Goal: Information Seeking & Learning: Find specific fact

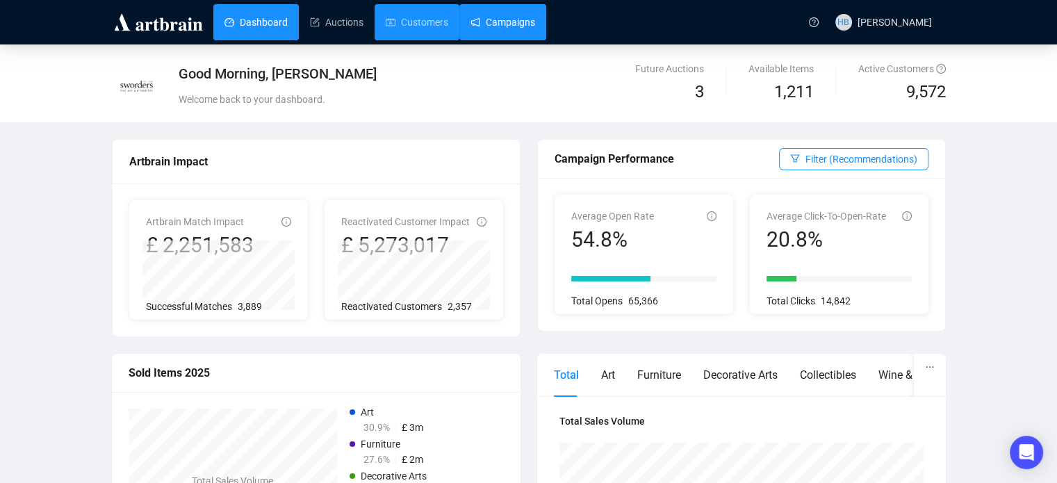
click at [472, 16] on link "Campaigns" at bounding box center [503, 22] width 65 height 36
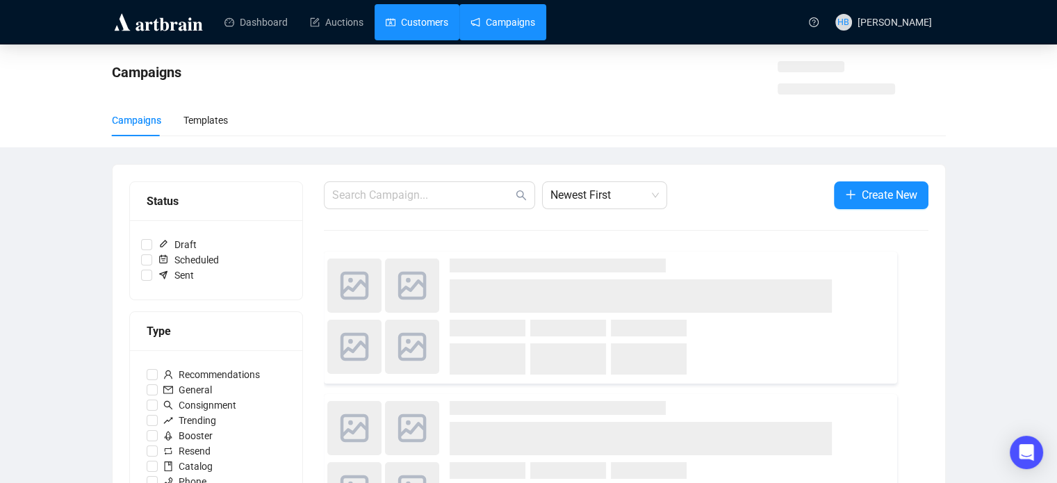
click at [395, 24] on link "Customers" at bounding box center [417, 22] width 63 height 36
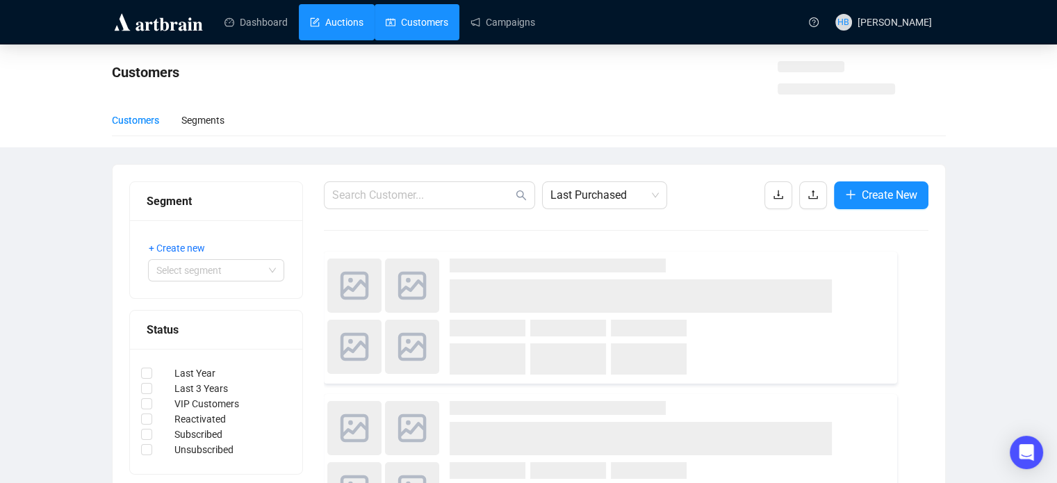
click at [334, 28] on link "Auctions" at bounding box center [337, 22] width 54 height 36
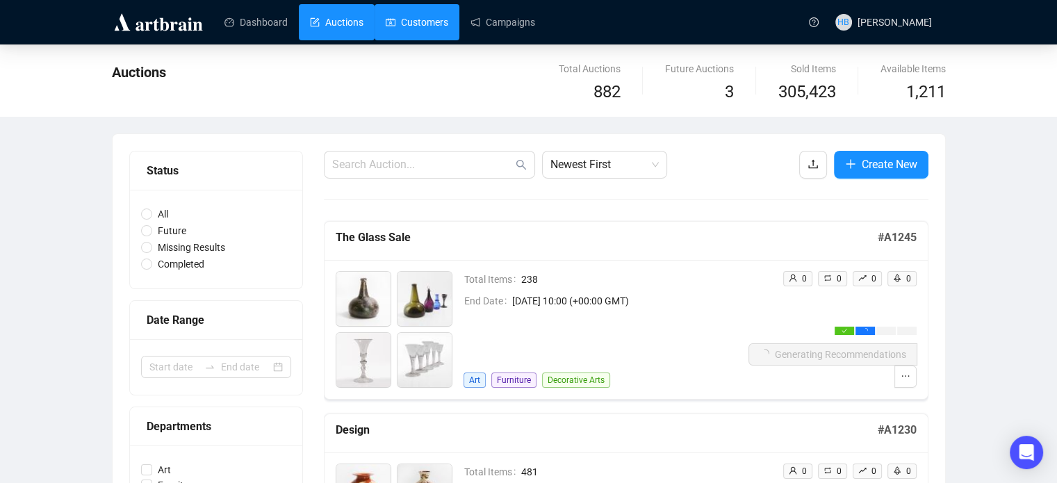
click at [393, 25] on link "Customers" at bounding box center [417, 22] width 63 height 36
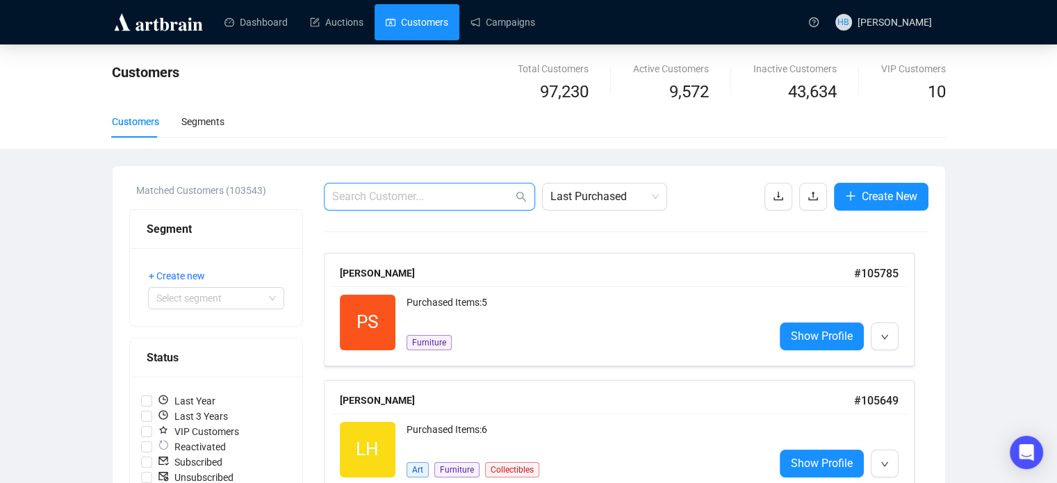
click at [413, 190] on input "text" at bounding box center [422, 196] width 181 height 17
paste input "florencenerida@gmail.com"
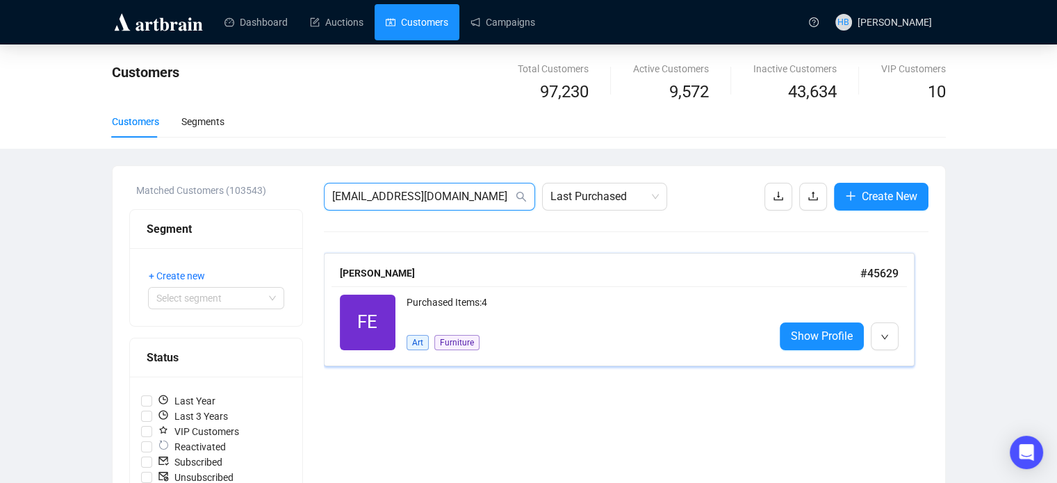
type input "florencenerida@gmail.com"
click at [442, 307] on div "Purchased Items: 4" at bounding box center [585, 309] width 357 height 28
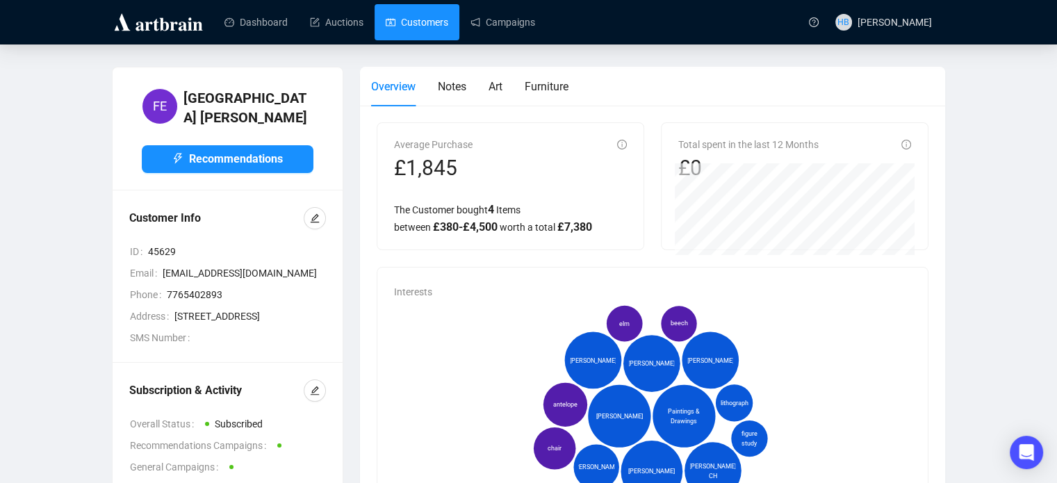
click at [403, 22] on link "Customers" at bounding box center [417, 22] width 63 height 36
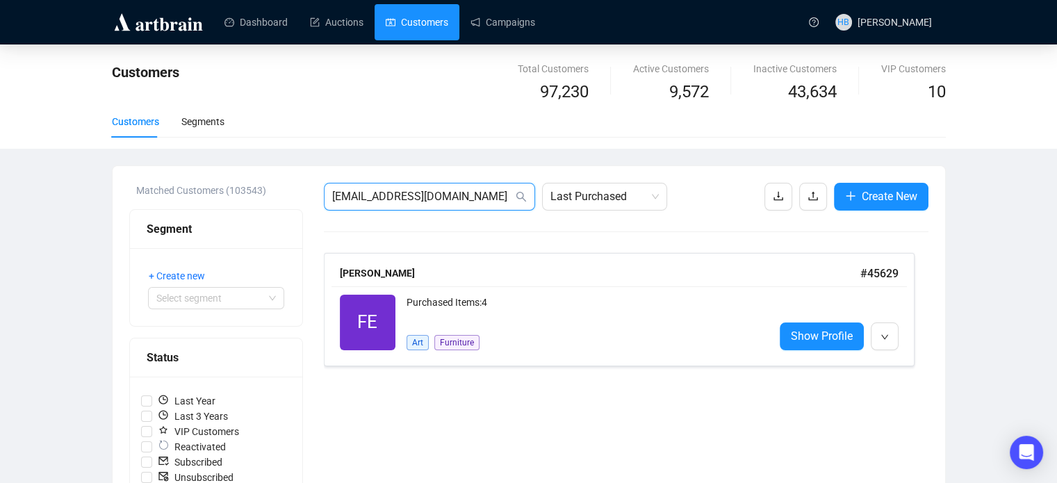
drag, startPoint x: 393, startPoint y: 203, endPoint x: 300, endPoint y: 199, distance: 93.9
paste input "rogermatthews51@icloud"
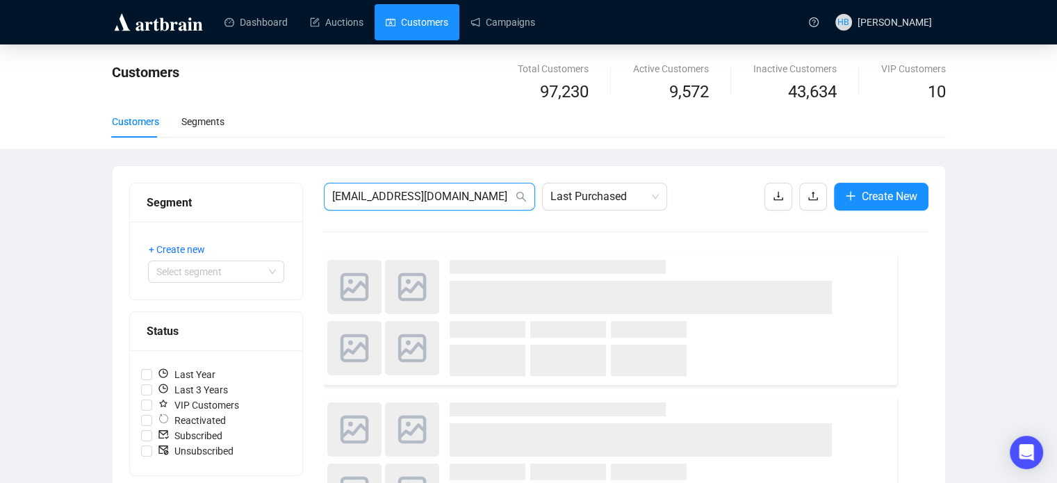
type input "rogermatthews51@icloud.com"
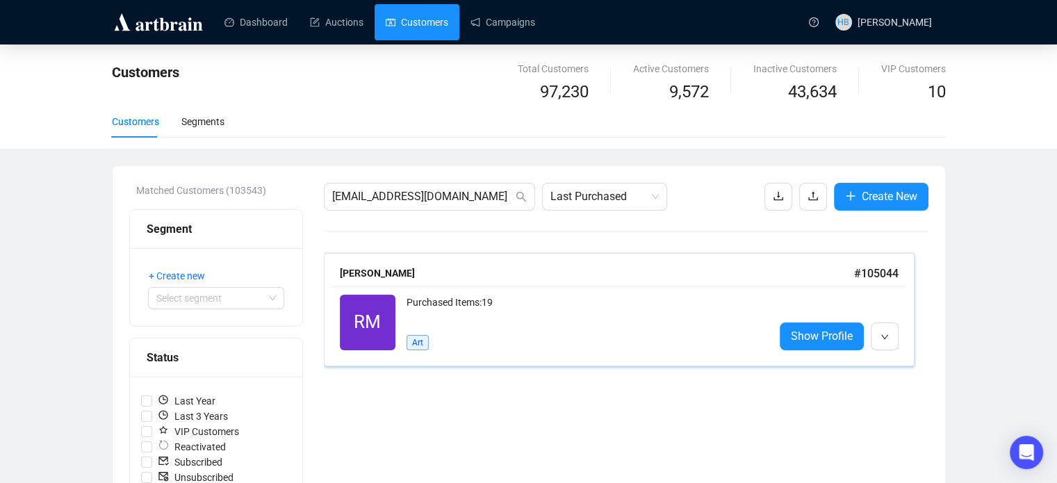
click at [574, 307] on div "Purchased Items: 19" at bounding box center [585, 309] width 357 height 28
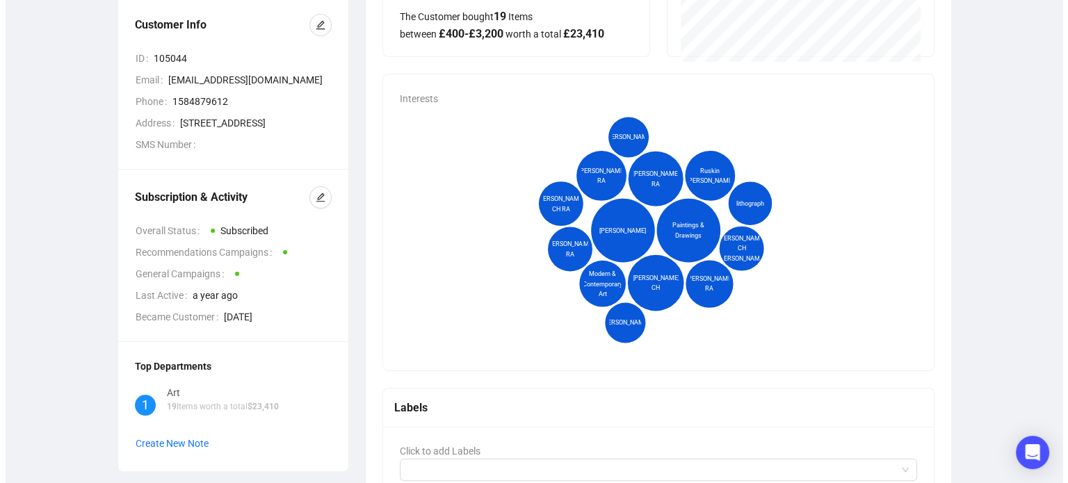
scroll to position [192, 0]
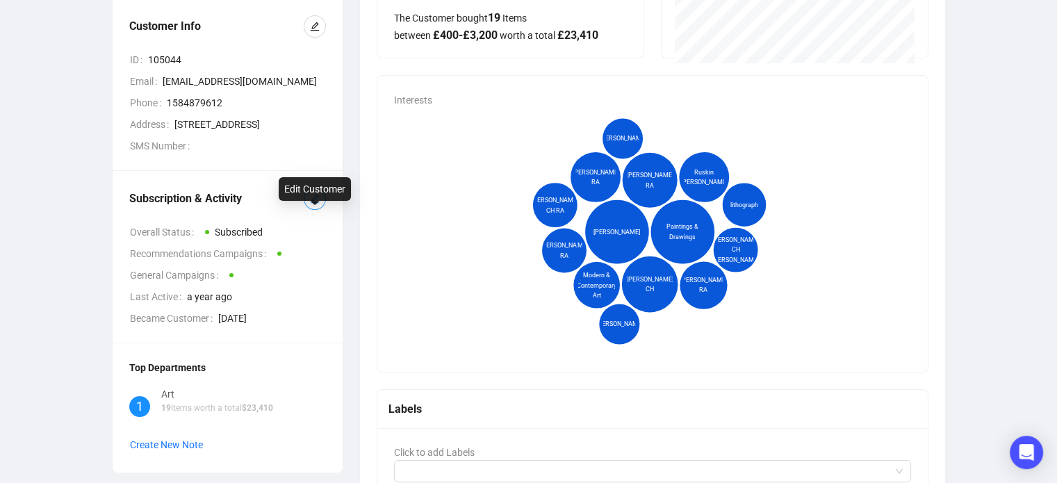
click at [313, 204] on icon "edit" at bounding box center [315, 199] width 10 height 10
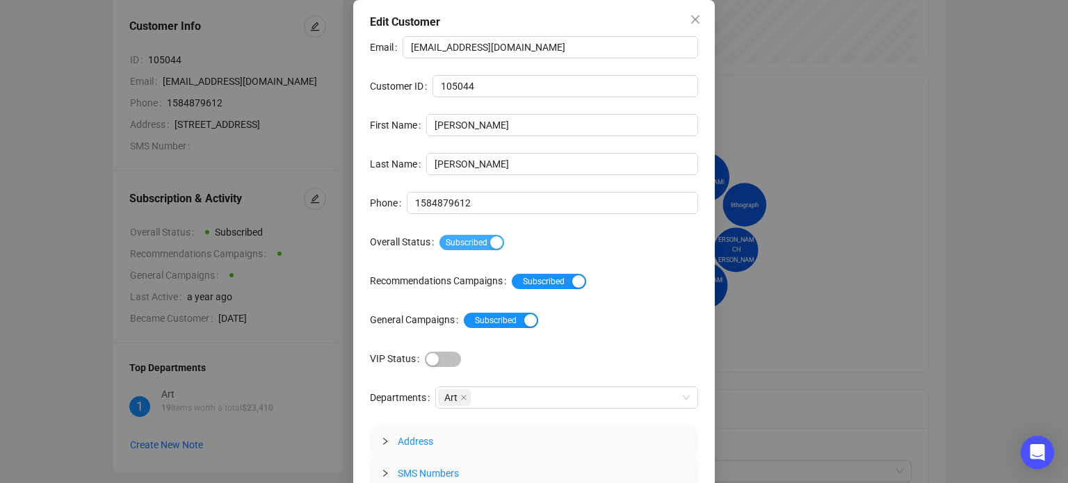
click at [490, 245] on div "button" at bounding box center [496, 242] width 13 height 13
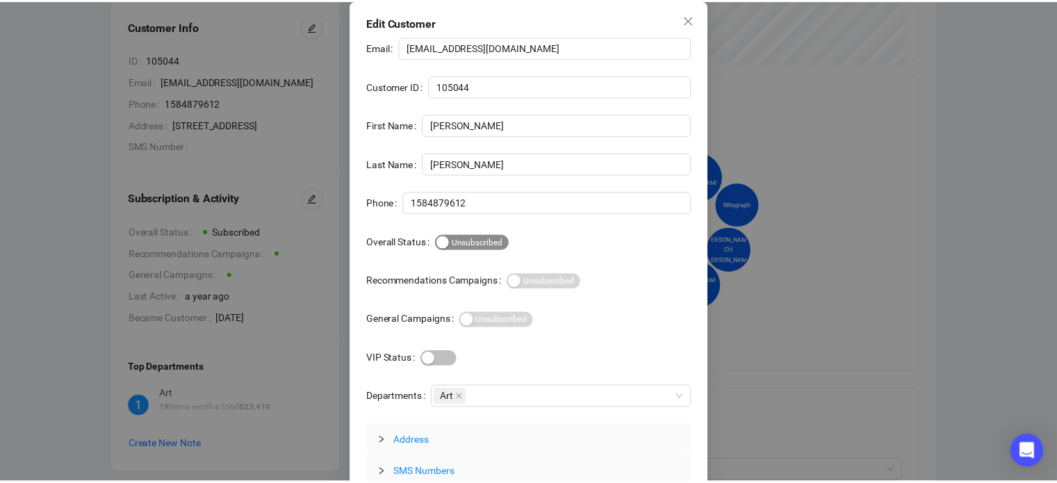
scroll to position [50, 0]
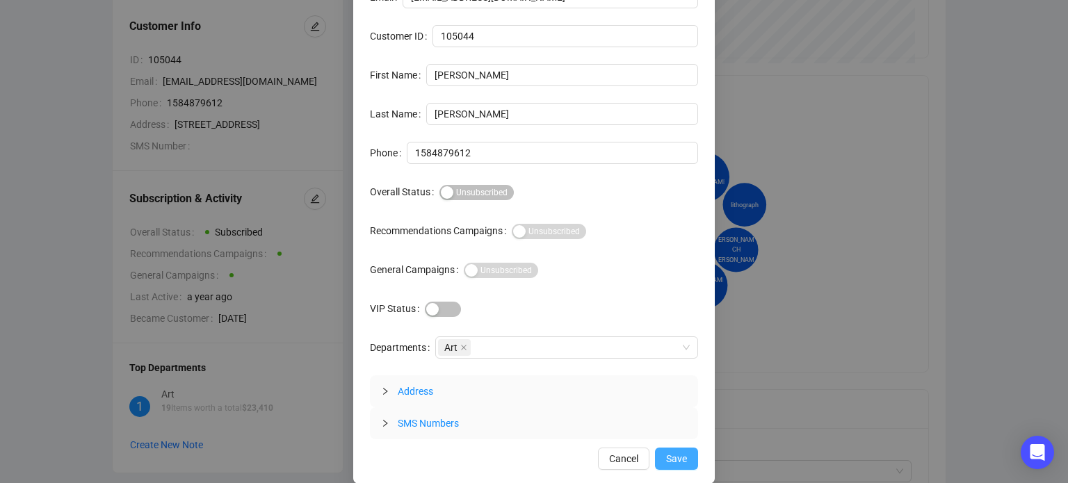
click at [667, 454] on span "Save" at bounding box center [676, 458] width 21 height 15
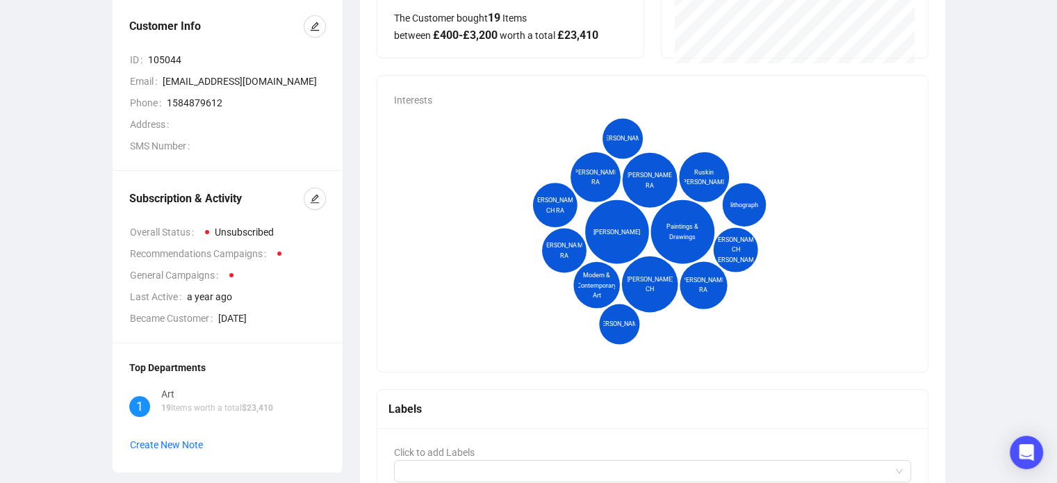
scroll to position [0, 0]
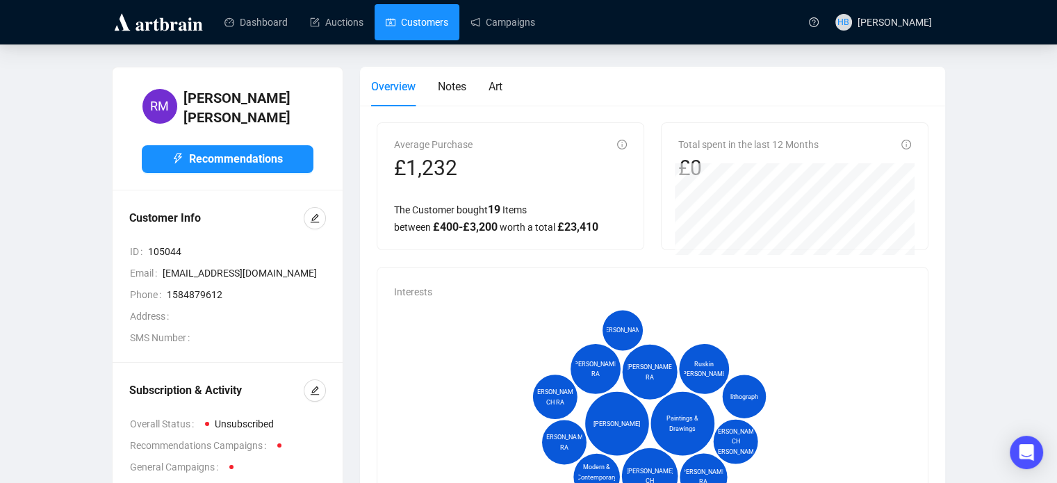
click at [411, 21] on link "Customers" at bounding box center [417, 22] width 63 height 36
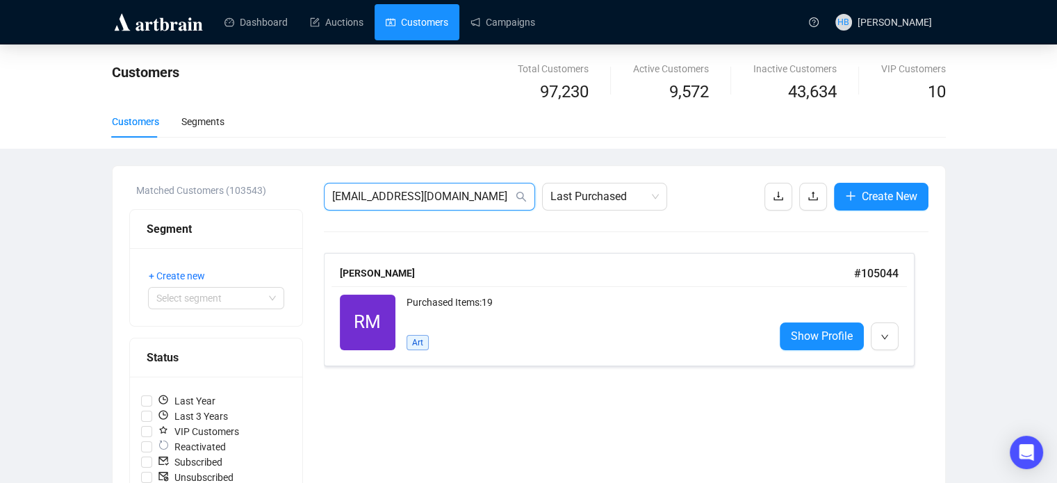
click at [440, 194] on input "rogermatthews51@icloud.com" at bounding box center [422, 196] width 181 height 17
paste input "nigelcathcart2@gmail"
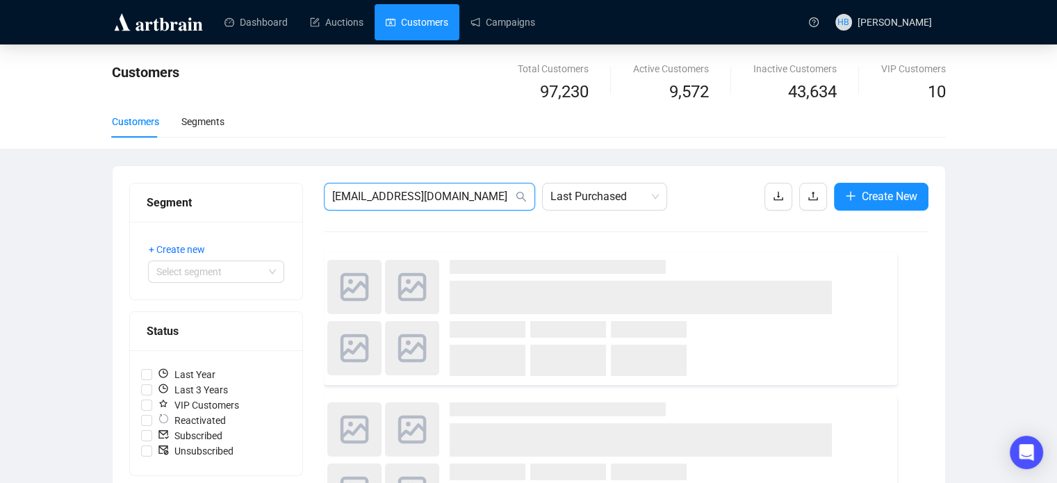
type input "nigelcathcart2@gmail.com"
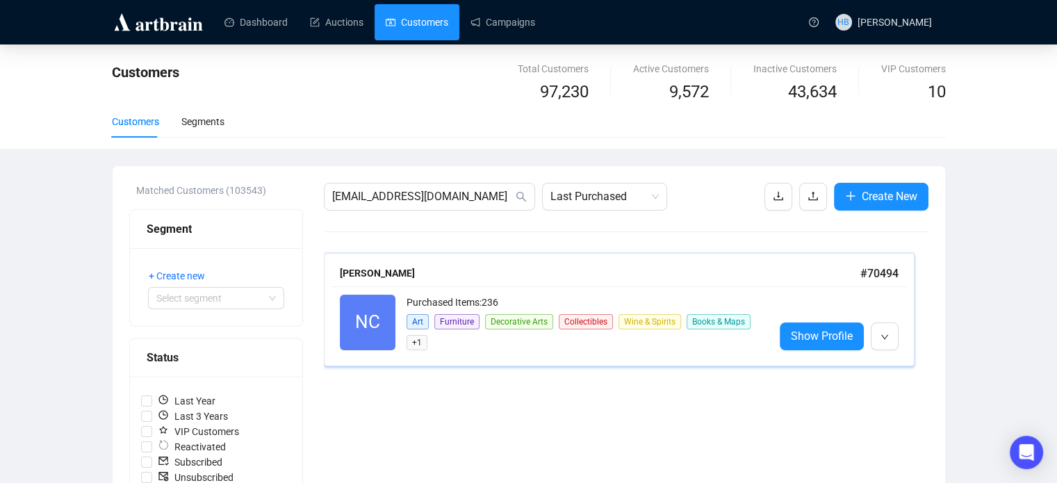
click at [465, 286] on div "NC Reactivated Purchased Items: 236 Art Furniture Decorative Arts Collectibles …" at bounding box center [620, 322] width 576 height 72
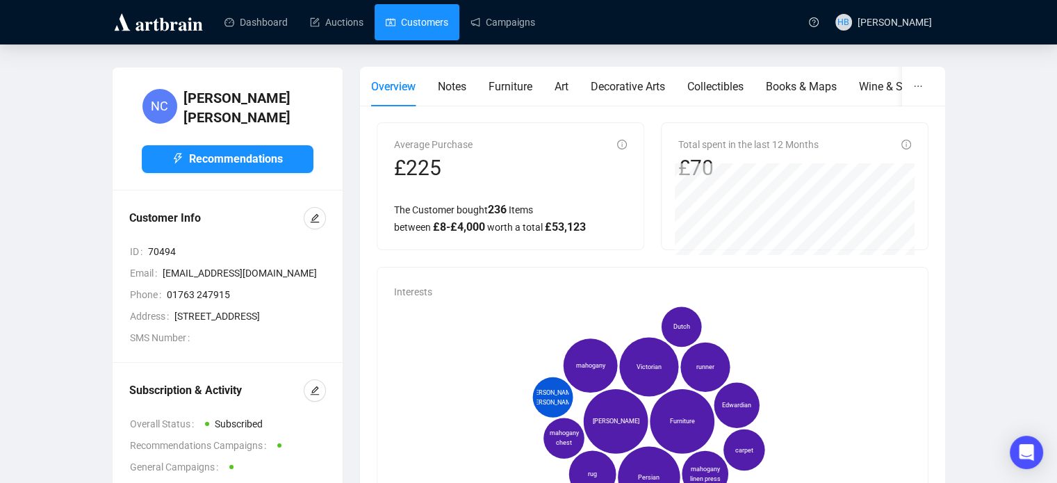
click at [421, 24] on link "Customers" at bounding box center [417, 22] width 63 height 36
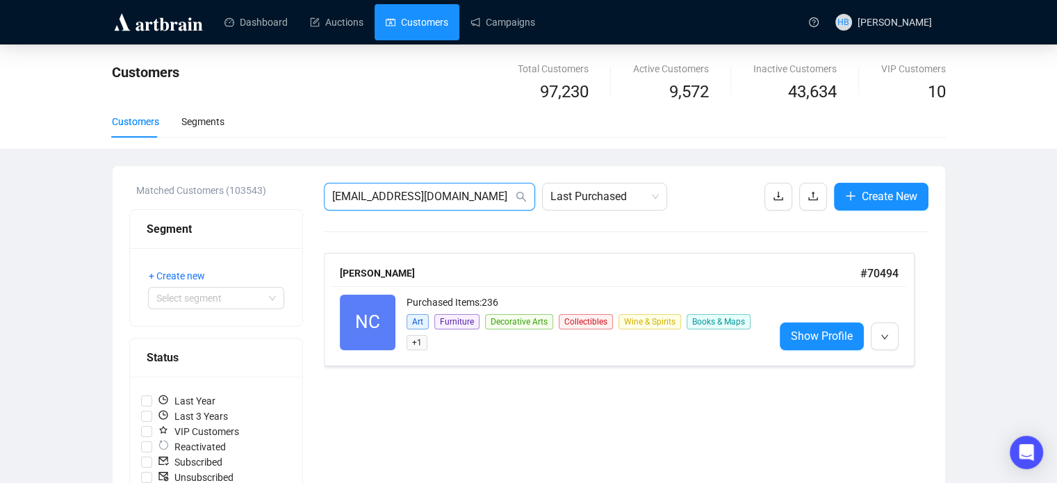
click at [372, 199] on input "nigelcathcart2@gmail.com" at bounding box center [422, 196] width 181 height 17
paste input "@cathcart2679.freeserve.co.uk"
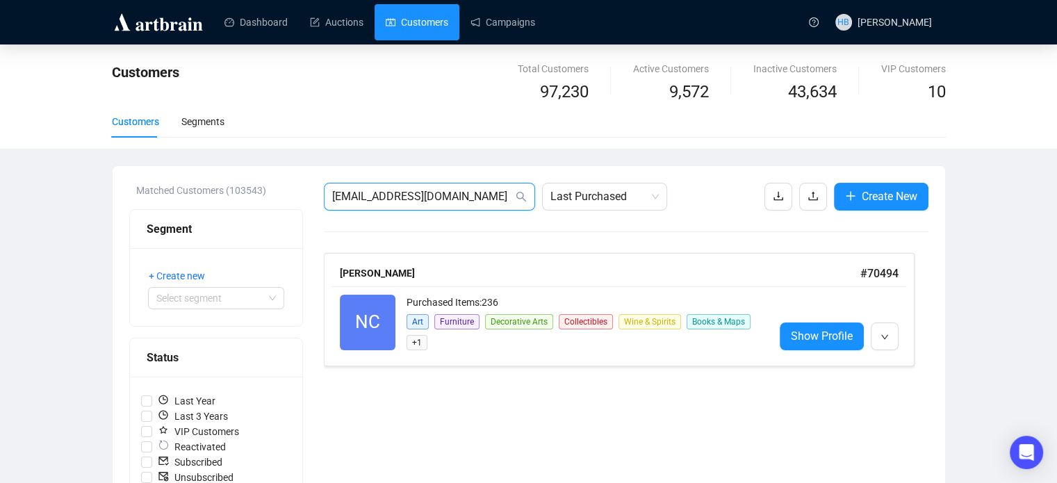
type input "nigel@cathcart2679.freeserve.co.uk"
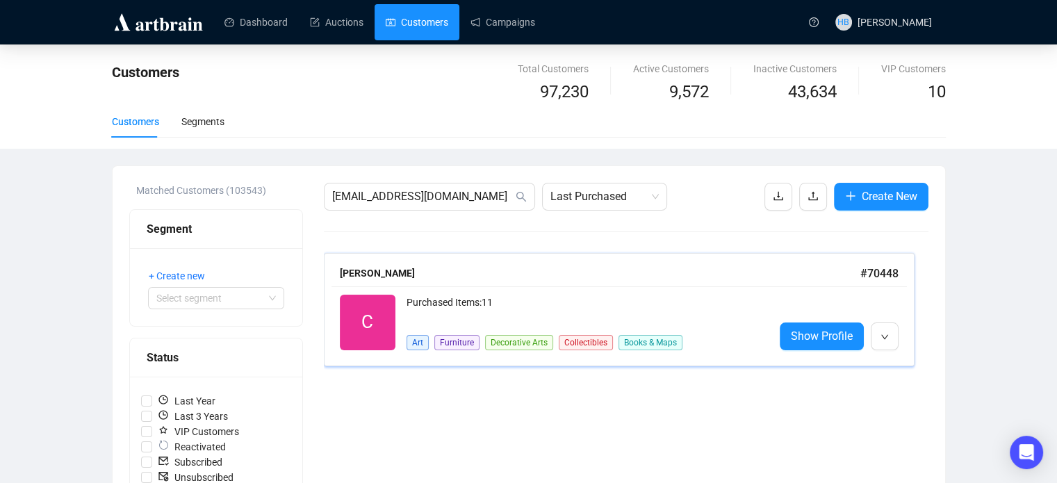
click at [436, 277] on div "Cathcart" at bounding box center [600, 273] width 521 height 15
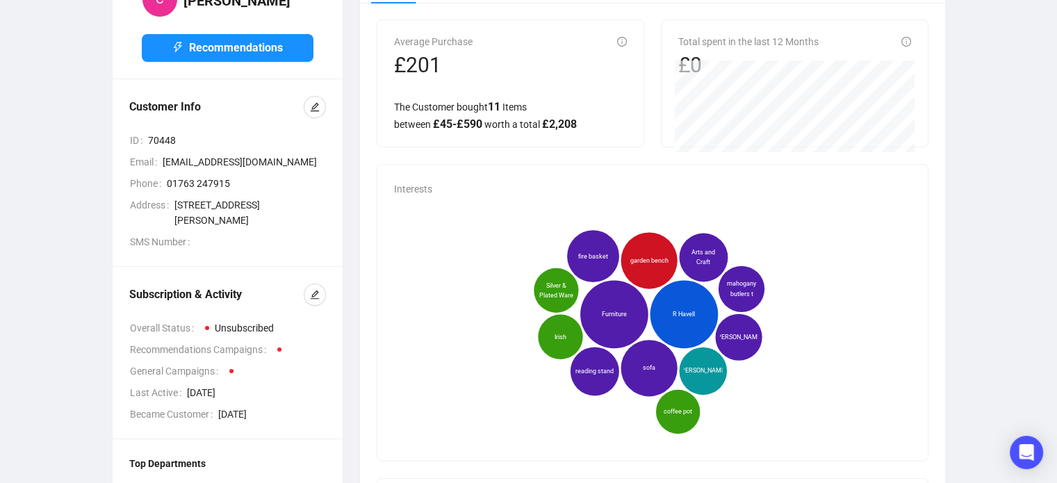
scroll to position [83, 0]
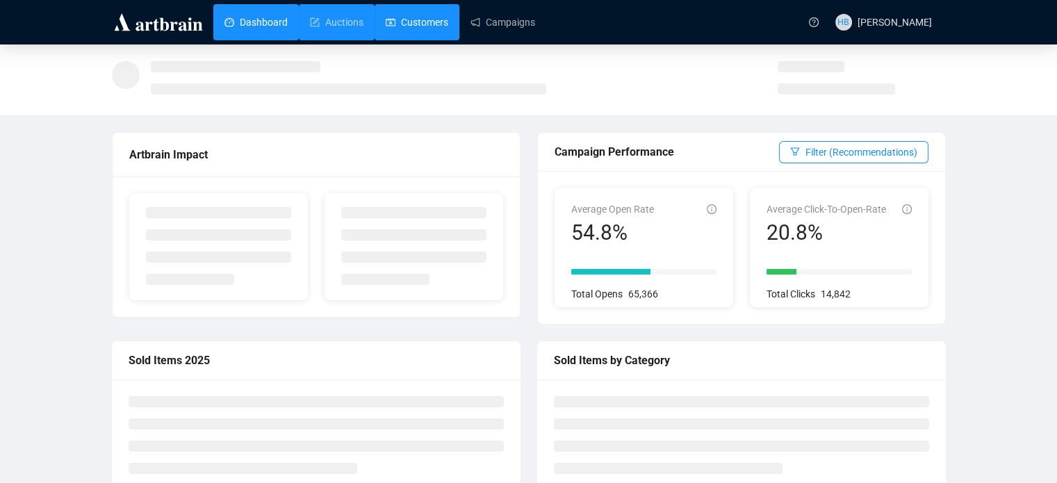
click at [386, 19] on link "Customers" at bounding box center [417, 22] width 63 height 36
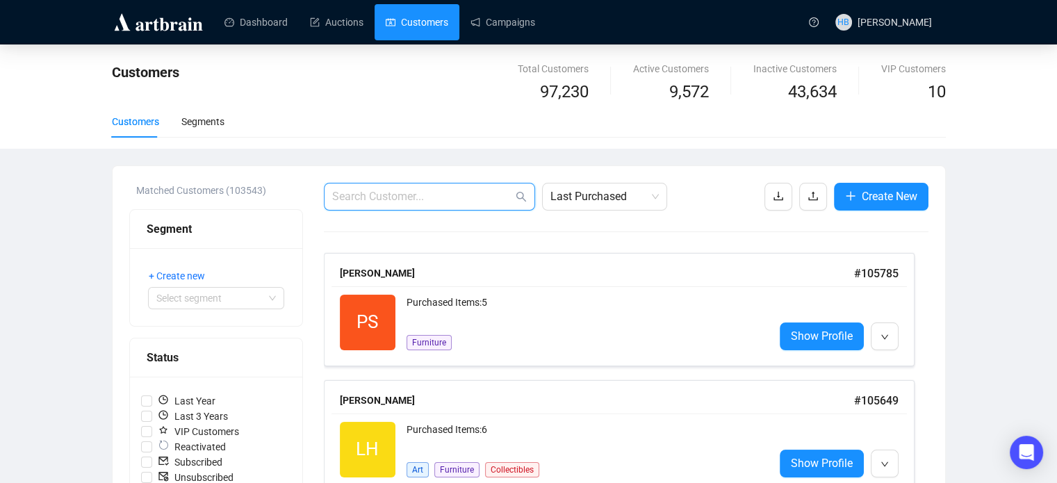
click at [354, 190] on input "text" at bounding box center [422, 196] width 181 height 17
paste input "[PERSON_NAME][EMAIL_ADDRESS][PERSON_NAME][DOMAIN_NAME]"
type input "[PERSON_NAME][EMAIL_ADDRESS][PERSON_NAME][DOMAIN_NAME]"
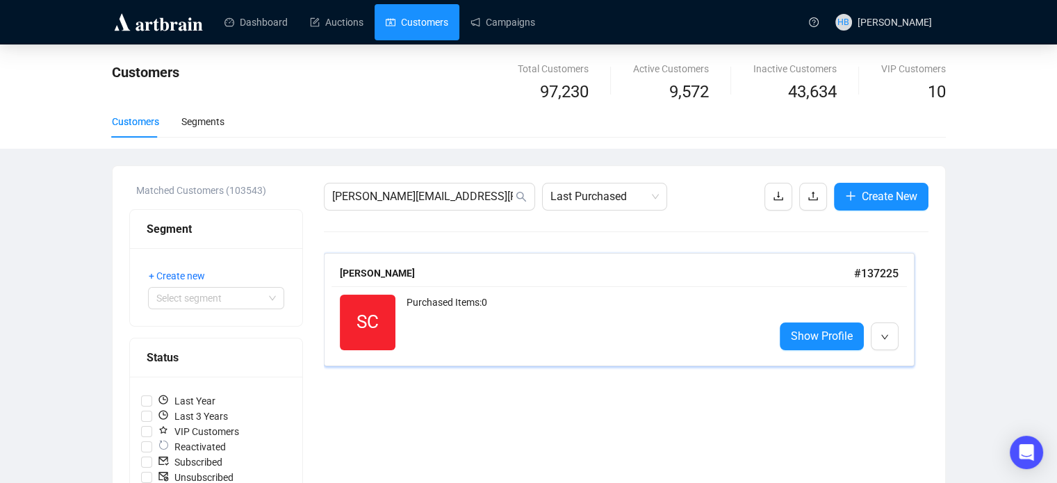
click at [521, 320] on div "Purchased Items: 0" at bounding box center [585, 323] width 357 height 56
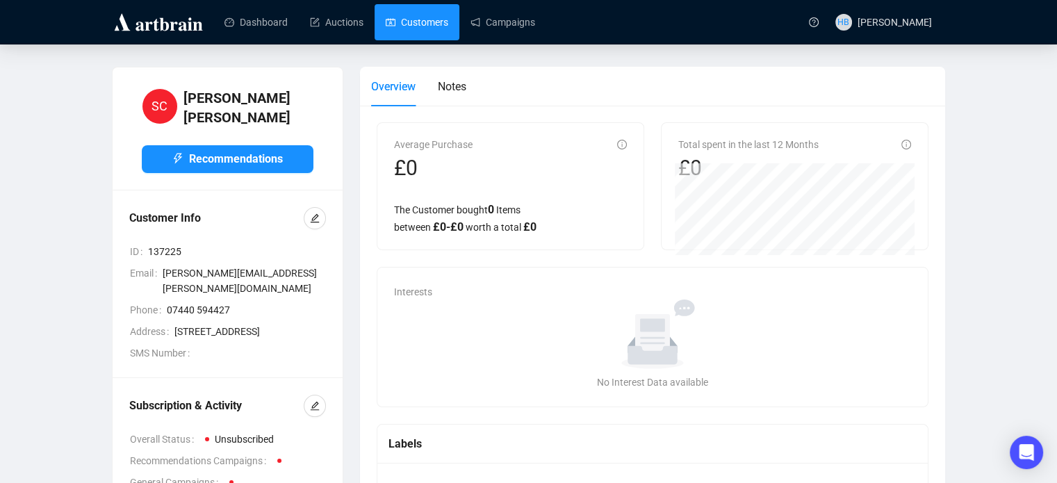
click at [403, 24] on link "Customers" at bounding box center [417, 22] width 63 height 36
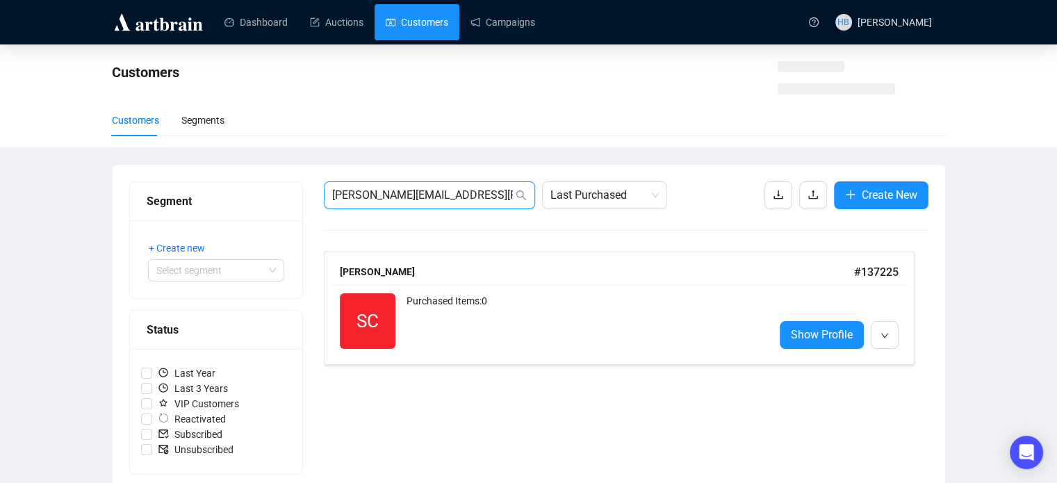
drag, startPoint x: 491, startPoint y: 200, endPoint x: 323, endPoint y: 185, distance: 168.2
click at [324, 185] on span "[PERSON_NAME][EMAIL_ADDRESS][PERSON_NAME][DOMAIN_NAME]" at bounding box center [429, 195] width 211 height 28
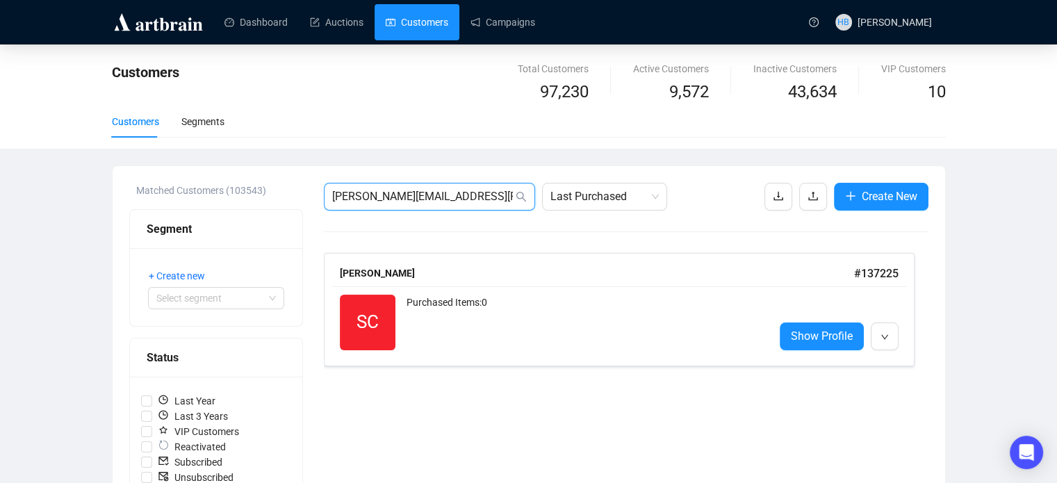
paste input "[EMAIL_ADDRESS][DOMAIN_NAME]"
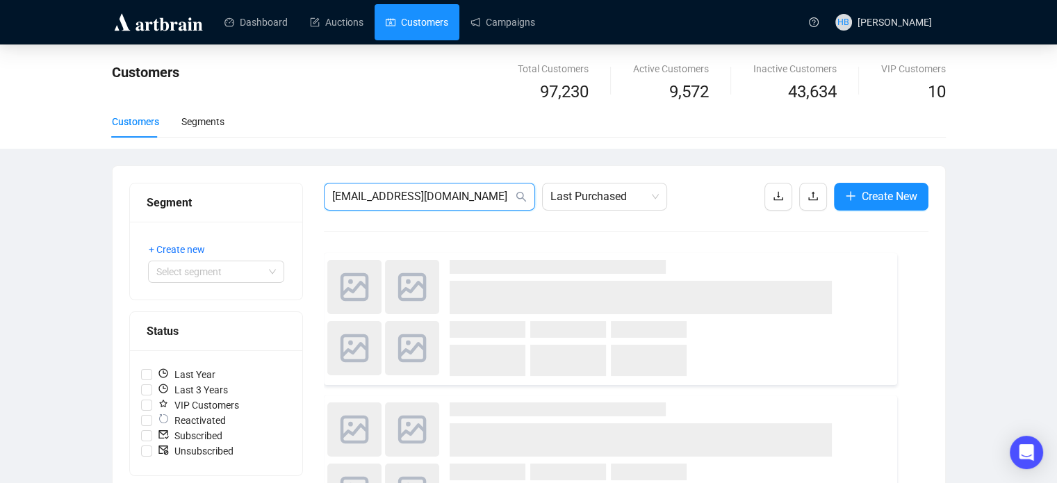
type input "[EMAIL_ADDRESS][DOMAIN_NAME]"
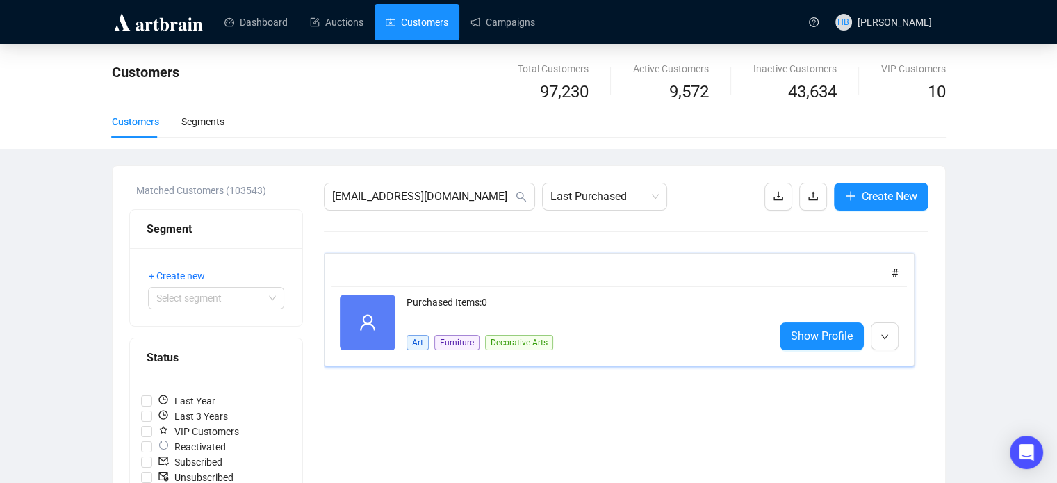
click at [423, 276] on div "#" at bounding box center [619, 273] width 559 height 17
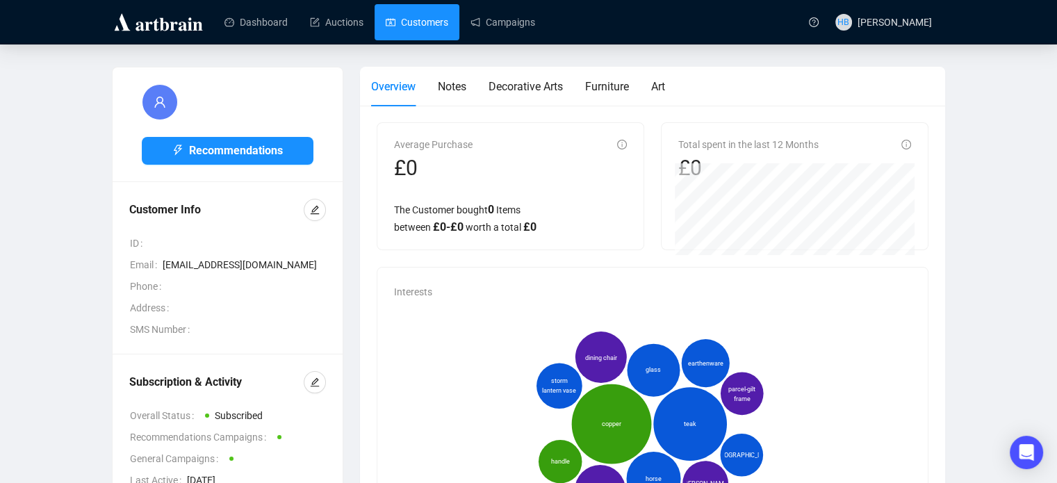
click at [426, 11] on link "Customers" at bounding box center [417, 22] width 63 height 36
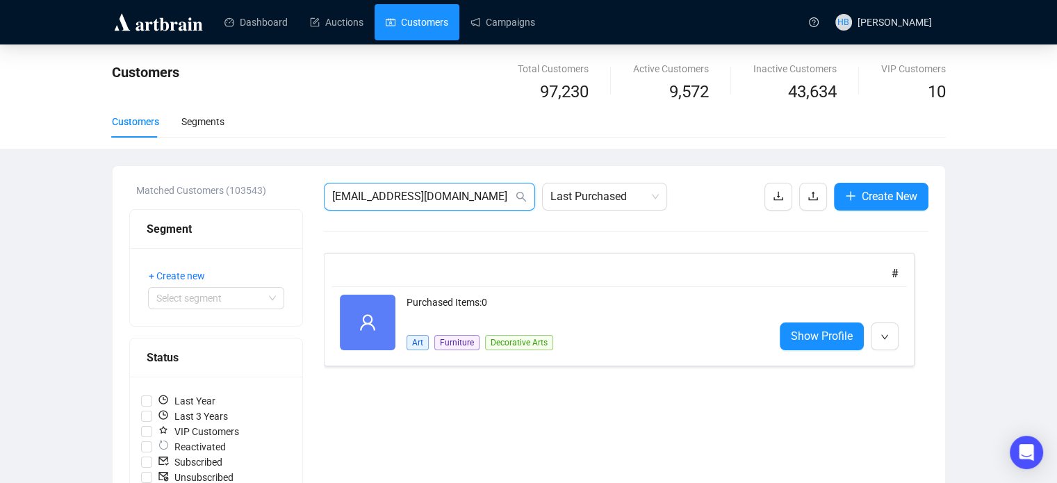
drag, startPoint x: 498, startPoint y: 202, endPoint x: 295, endPoint y: 199, distance: 203.7
paste input "W137690"
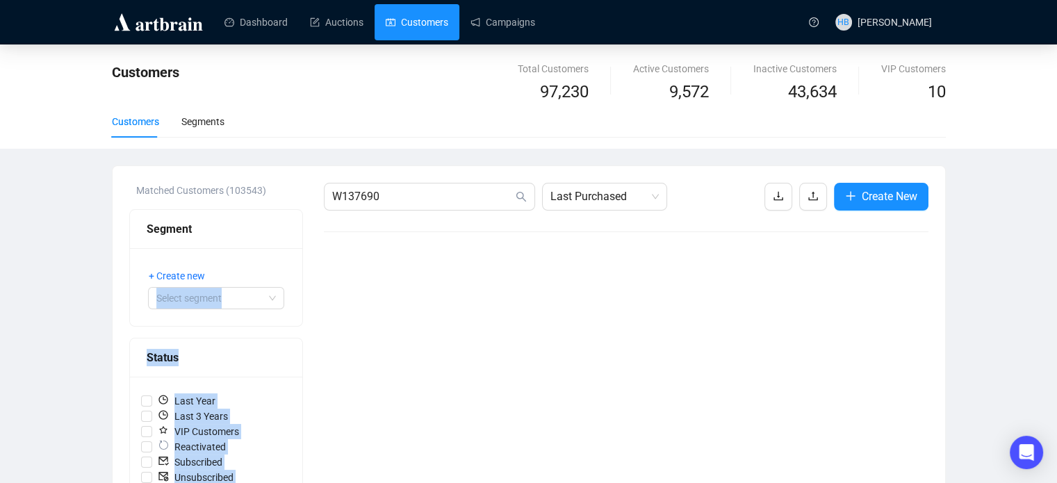
drag, startPoint x: 401, startPoint y: 205, endPoint x: 288, endPoint y: 203, distance: 112.6
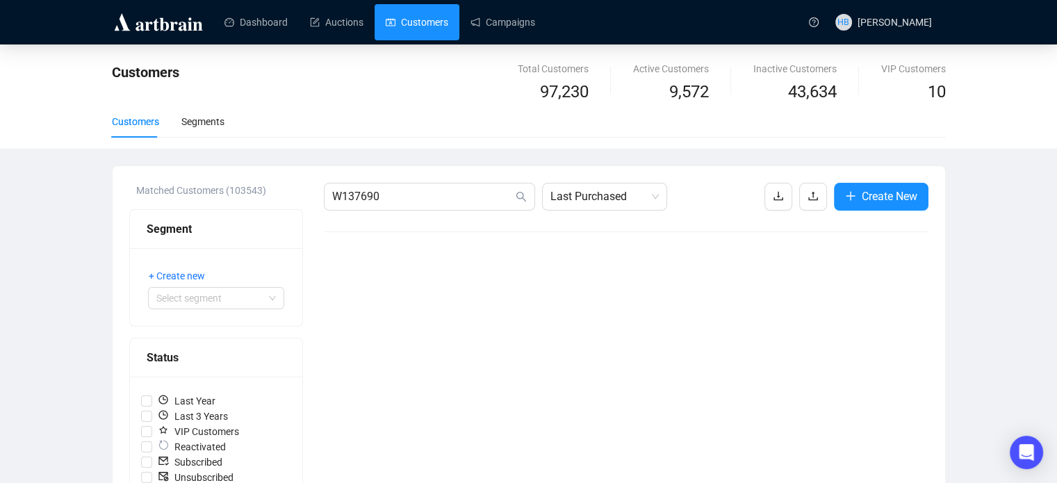
drag, startPoint x: 411, startPoint y: 186, endPoint x: 309, endPoint y: 202, distance: 102.7
click at [406, 194] on input "W137690" at bounding box center [422, 196] width 181 height 17
click at [409, 199] on input "W137690" at bounding box center [422, 196] width 181 height 17
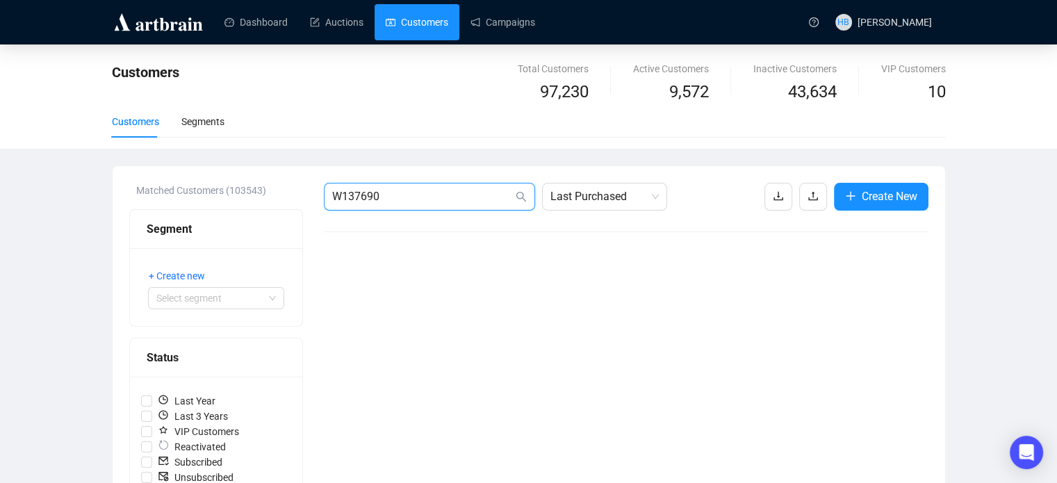
click at [406, 197] on input "W137690" at bounding box center [422, 196] width 181 height 17
drag, startPoint x: 406, startPoint y: 197, endPoint x: 295, endPoint y: 203, distance: 110.7
paste input "[PERSON_NAME][EMAIL_ADDRESS][PERSON_NAME][DOMAIN_NAME]"
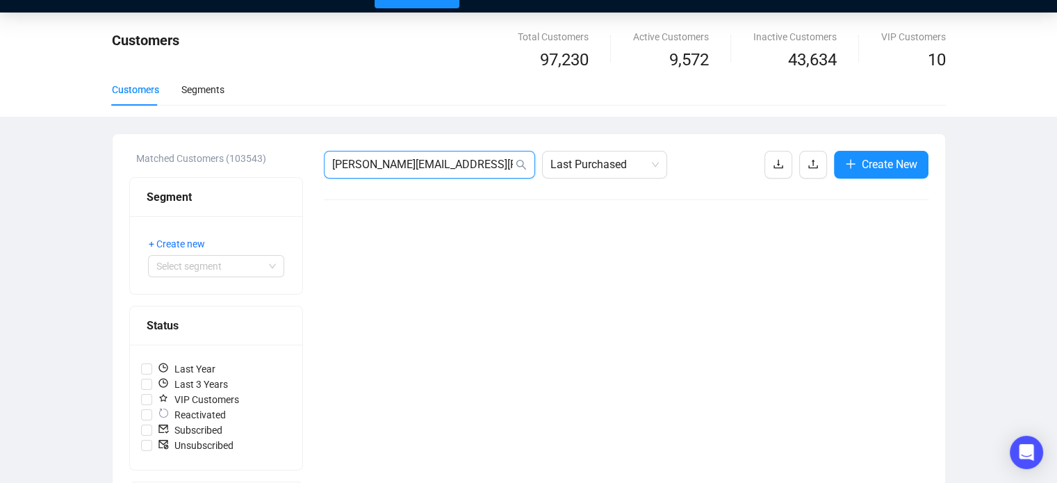
scroll to position [33, 0]
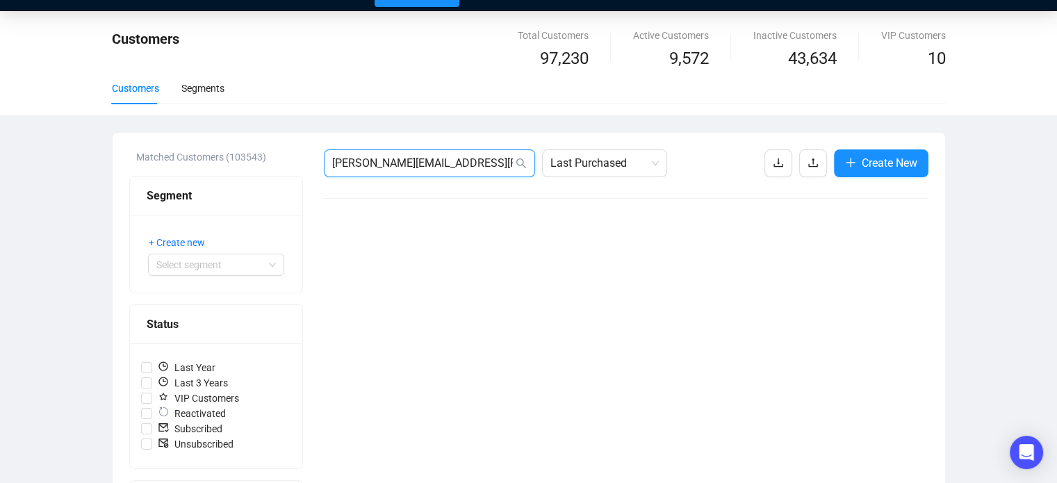
drag, startPoint x: 491, startPoint y: 161, endPoint x: 286, endPoint y: 166, distance: 205.1
paste input "georginaegough@hot"
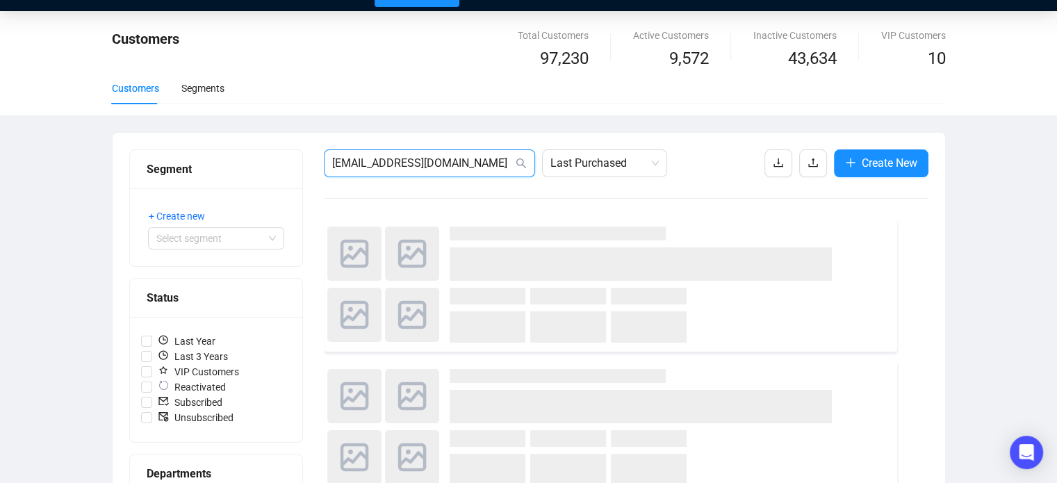
type input "[EMAIL_ADDRESS][DOMAIN_NAME]"
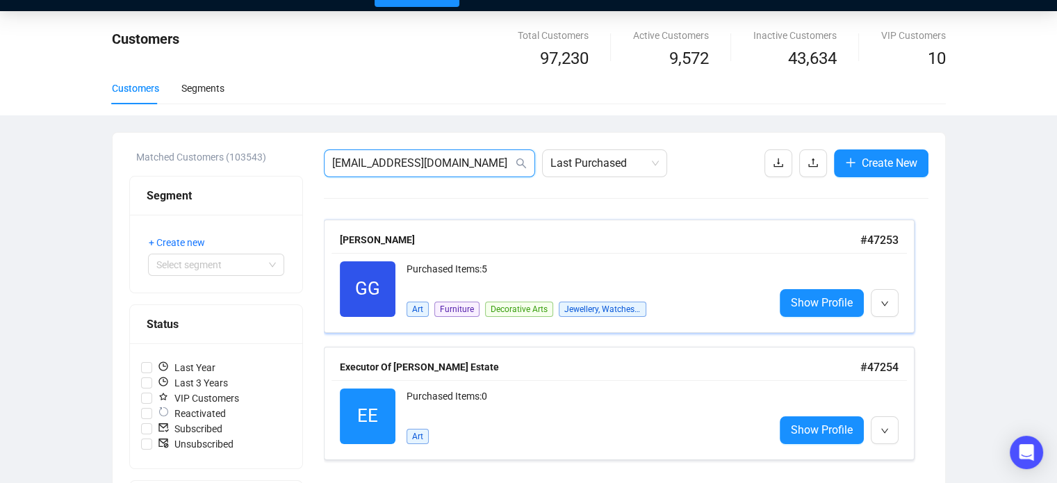
scroll to position [75, 0]
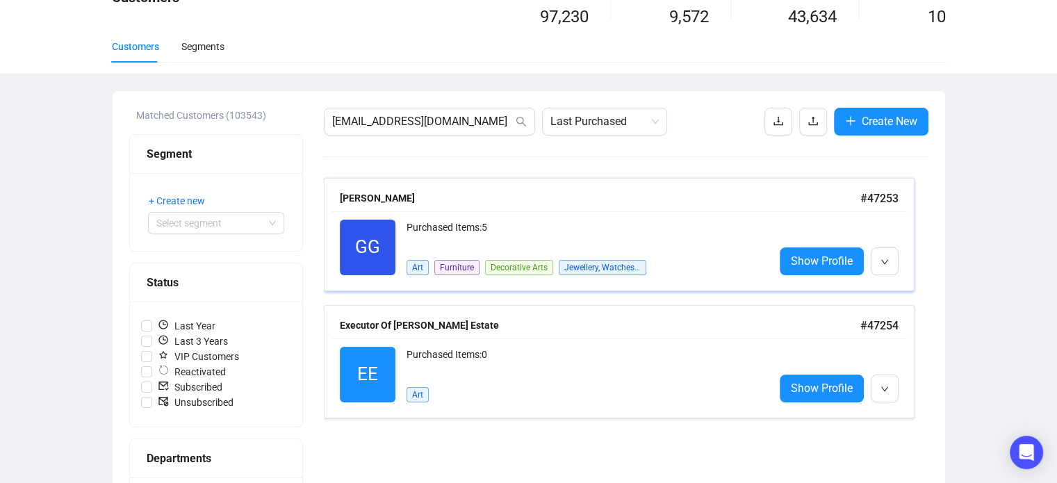
click at [503, 196] on div "[PERSON_NAME]" at bounding box center [600, 197] width 521 height 15
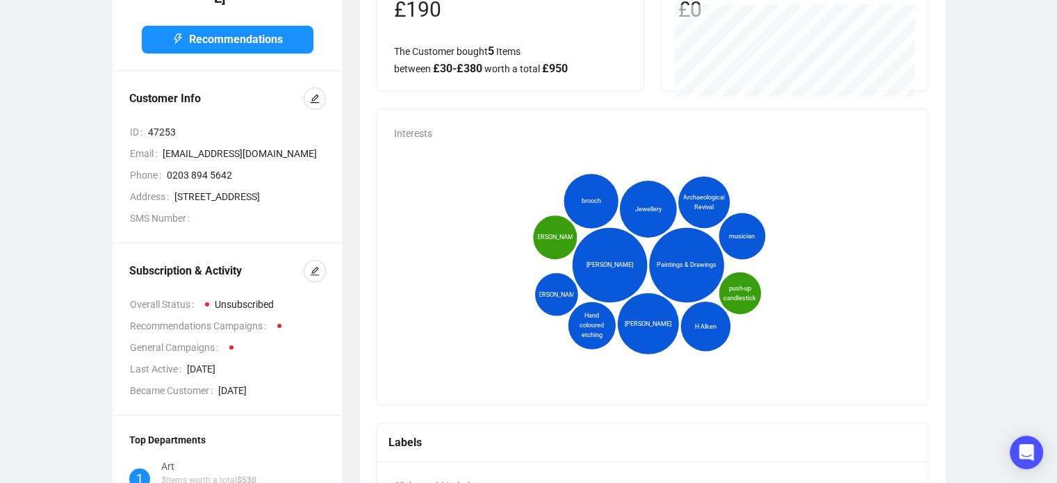
scroll to position [157, 0]
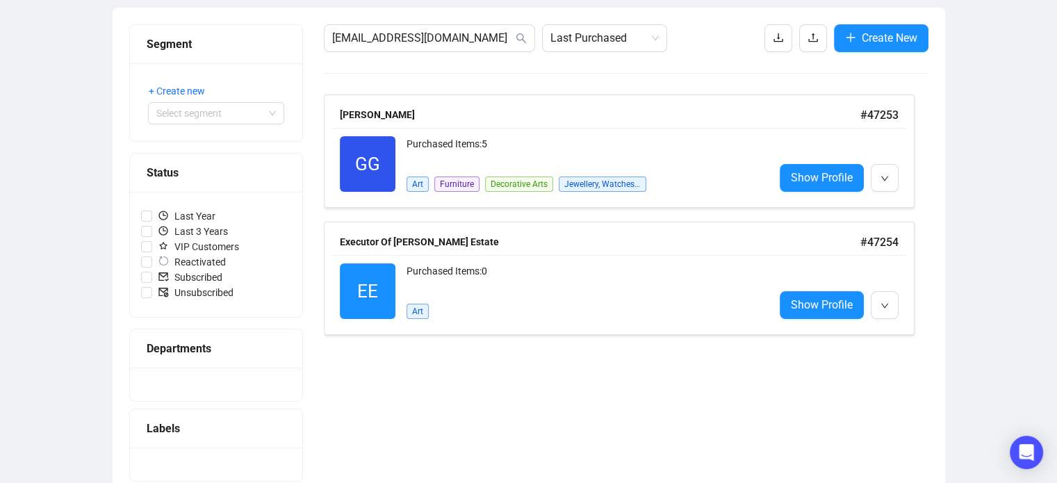
scroll to position [75, 0]
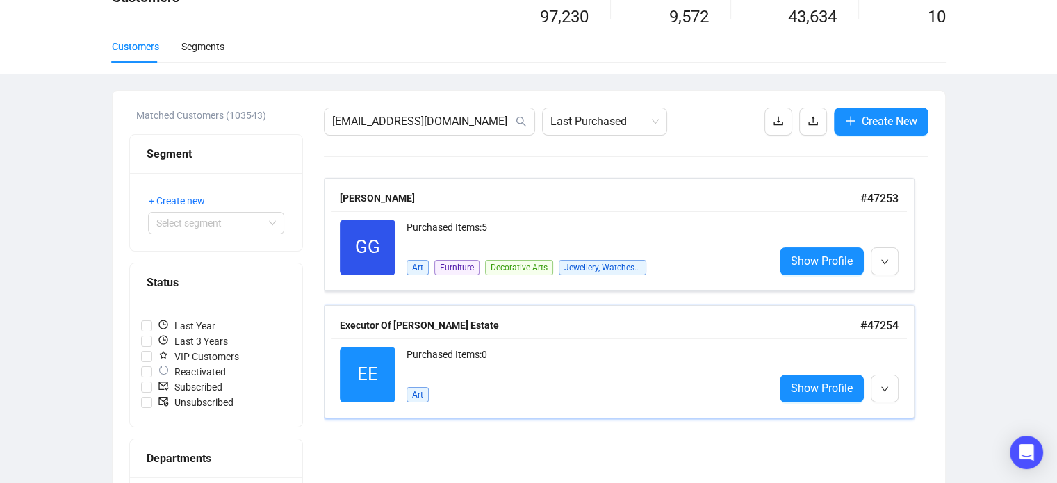
click at [467, 342] on div "EE Reactivated Purchased Items: 0 Art Show Profile" at bounding box center [620, 375] width 576 height 72
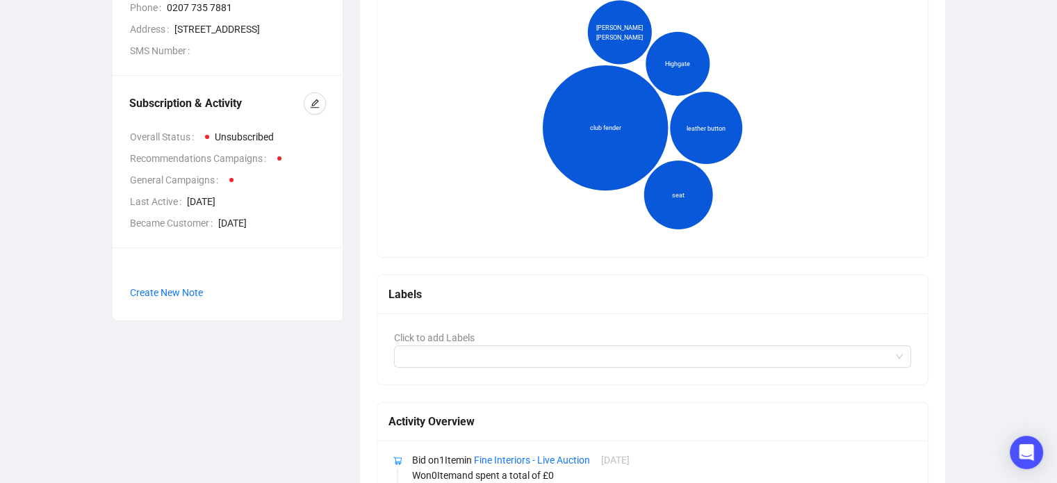
scroll to position [306, 0]
